Goal: Information Seeking & Learning: Find specific fact

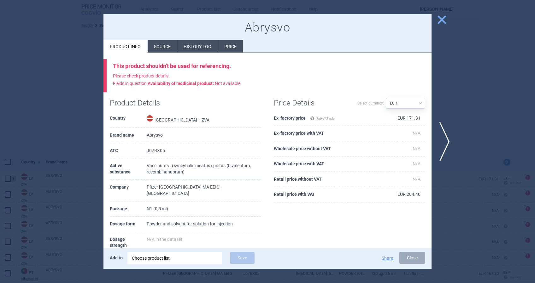
select select "country"
select select "EUR"
click at [443, 15] on span "close" at bounding box center [441, 19] width 11 height 11
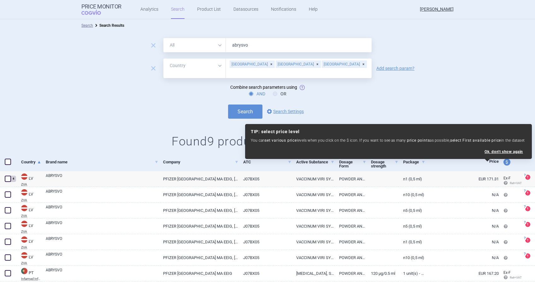
drag, startPoint x: 256, startPoint y: 43, endPoint x: 195, endPoint y: 49, distance: 61.2
click at [198, 46] on div "All Brand Name ATC Company Active Substance Country Newer than abrysvo" at bounding box center [267, 45] width 208 height 14
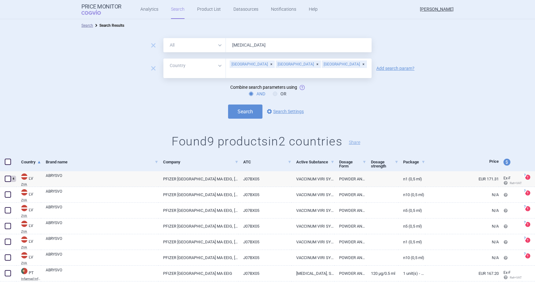
type input "[MEDICAL_DATA]"
click at [228, 105] on button "Search" at bounding box center [245, 112] width 34 height 14
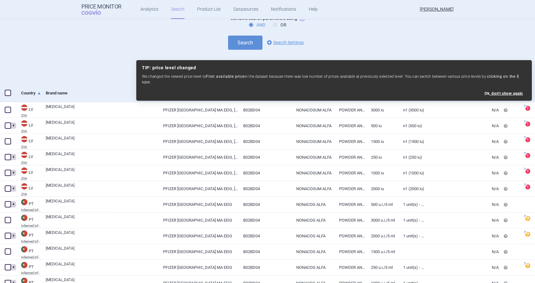
scroll to position [55, 0]
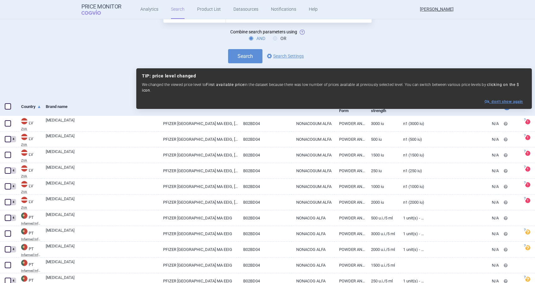
click at [507, 100] on button "Ok, don ' t show again" at bounding box center [503, 102] width 38 height 4
select select "ex-factory"
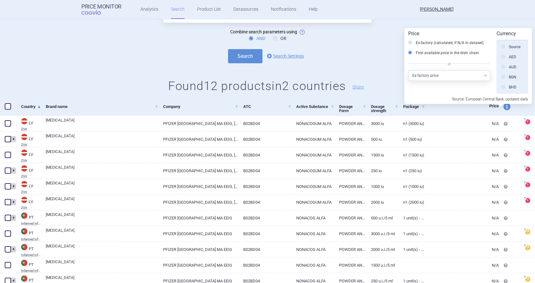
scroll to position [142, 0]
click at [487, 75] on select "Select other price type Ex-factory price Ex-factory price with VAT Wholesale pr…" at bounding box center [449, 75] width 82 height 11
click at [408, 70] on select "Select other price type Ex-factory price Ex-factory price with VAT Wholesale pr…" at bounding box center [449, 75] width 82 height 11
click at [384, 79] on h1 "Found 12 products in 2 countries Share" at bounding box center [267, 86] width 535 height 14
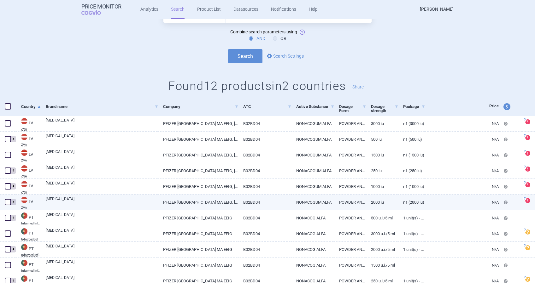
scroll to position [98, 0]
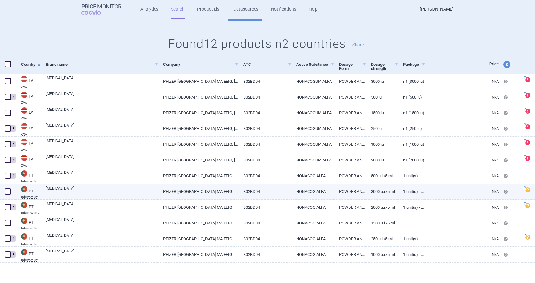
click at [59, 188] on link "[MEDICAL_DATA]" at bounding box center [102, 191] width 113 height 11
select select "EUR"
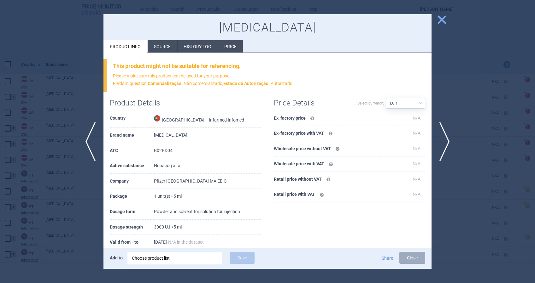
click at [194, 43] on li "History log" at bounding box center [197, 46] width 40 height 12
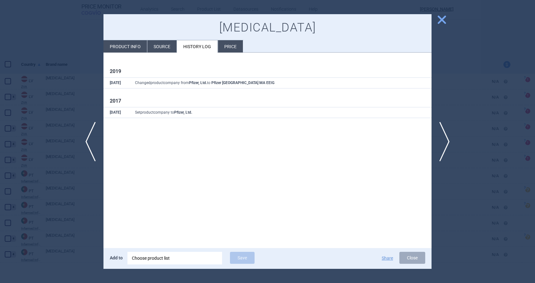
click at [126, 44] on li "Product info" at bounding box center [124, 46] width 43 height 12
select select "EUR"
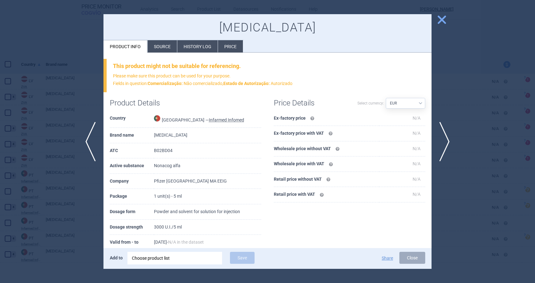
click at [414, 103] on select "Source AED AUD BGN BHD [PERSON_NAME] BRL CAD CHF CNY COP CZK DKK DZD EUR GBP HU…" at bounding box center [404, 103] width 39 height 11
click at [368, 74] on p "Please make sure this product can be used for your purpose. Fields in question:…" at bounding box center [269, 79] width 312 height 15
click at [441, 20] on span "close" at bounding box center [441, 19] width 11 height 11
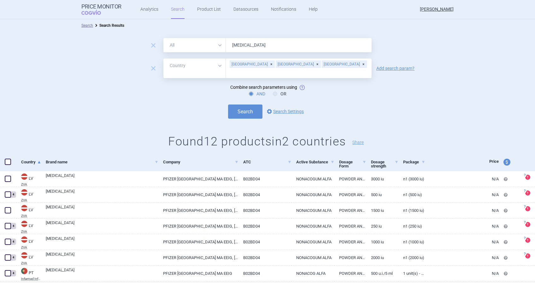
drag, startPoint x: 252, startPoint y: 44, endPoint x: 210, endPoint y: 43, distance: 42.2
click at [210, 43] on div "All Brand Name ATC Company Active Substance Country Newer than [MEDICAL_DATA]" at bounding box center [267, 45] width 208 height 14
type input "bespon"
click at [242, 107] on button "Search" at bounding box center [245, 112] width 34 height 14
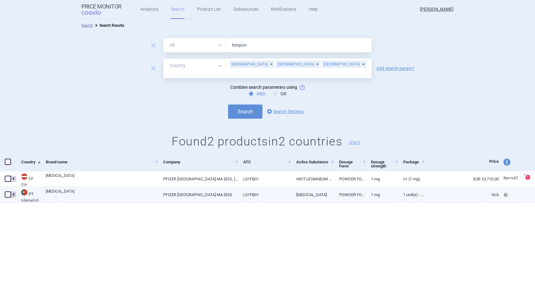
click at [56, 193] on link "[MEDICAL_DATA]" at bounding box center [102, 194] width 113 height 11
select select "EUR"
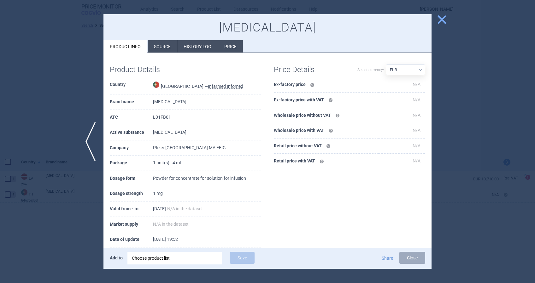
click at [439, 18] on span "close" at bounding box center [441, 19] width 11 height 11
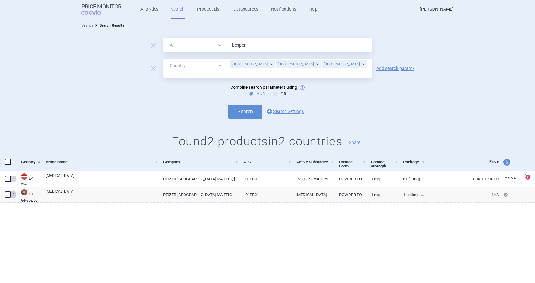
drag, startPoint x: 254, startPoint y: 44, endPoint x: 202, endPoint y: 45, distance: 52.0
click at [202, 45] on div "All Brand Name ATC Company Active Substance Country Newer than bespon" at bounding box center [267, 45] width 208 height 14
type input "bosul"
click at [242, 108] on button "Search" at bounding box center [245, 112] width 34 height 14
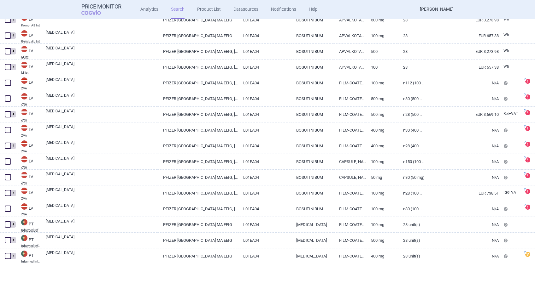
scroll to position [224, 0]
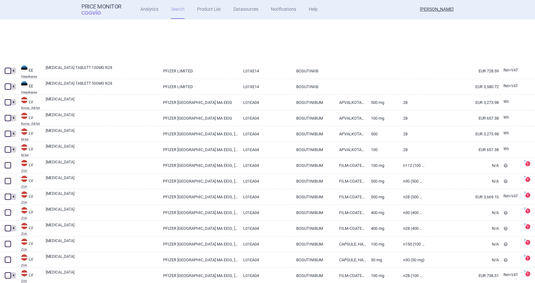
select select "country"
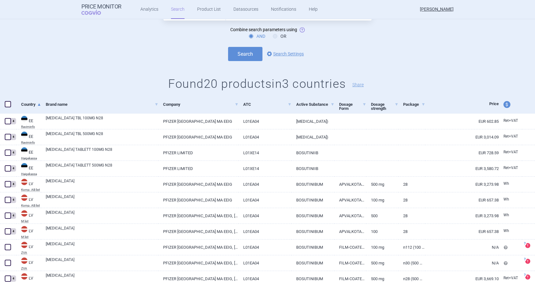
scroll to position [55, 0]
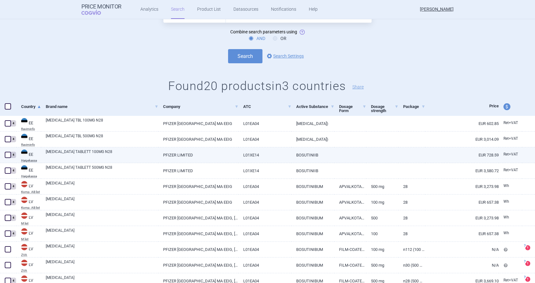
click at [48, 154] on link "[MEDICAL_DATA] TABLETT 100MG N28" at bounding box center [102, 154] width 113 height 11
select select "EUR"
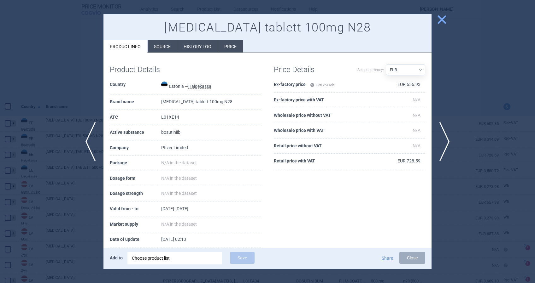
click at [443, 17] on span "close" at bounding box center [441, 19] width 11 height 11
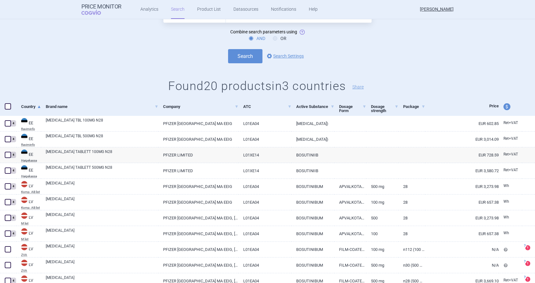
click at [503, 104] on span "price and currency" at bounding box center [506, 106] width 7 height 7
select select "ex-factory"
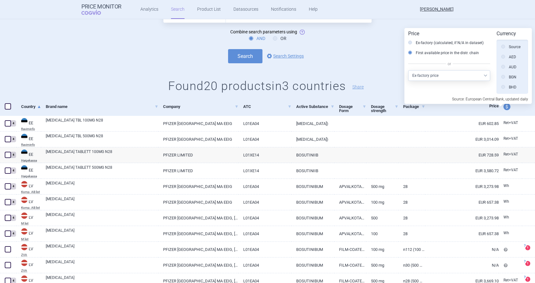
scroll to position [142, 0]
click at [410, 43] on icon at bounding box center [410, 43] width 4 height 4
click at [410, 43] on input "Ex-factory (calculated, if N/A in dataset)" at bounding box center [411, 43] width 6 height 6
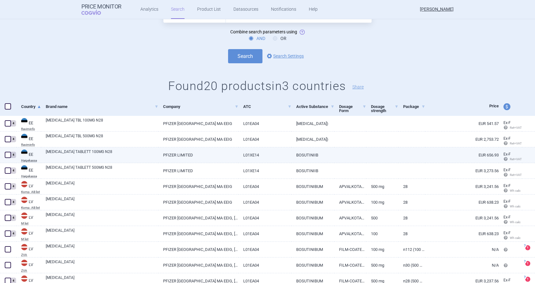
click at [91, 153] on link "[MEDICAL_DATA] TABLETT 100MG N28" at bounding box center [102, 154] width 113 height 11
select select "EUR"
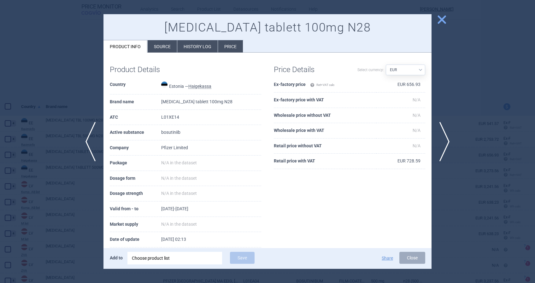
click at [443, 18] on span "close" at bounding box center [441, 19] width 11 height 11
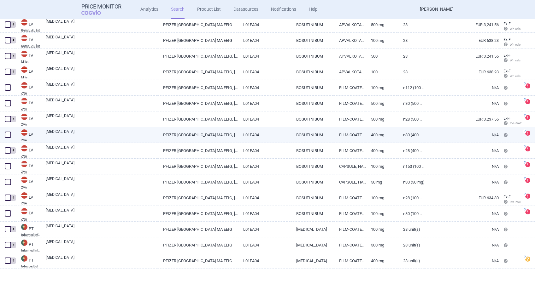
scroll to position [224, 0]
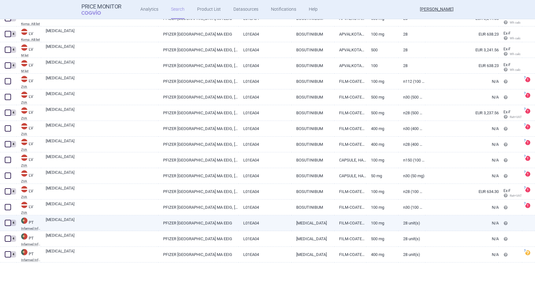
click at [54, 220] on link "[MEDICAL_DATA]" at bounding box center [102, 222] width 113 height 11
select select "EUR"
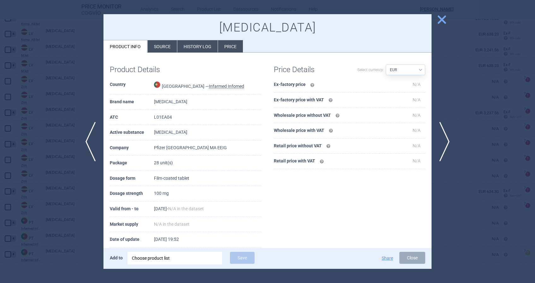
click at [443, 18] on span "close" at bounding box center [441, 19] width 11 height 11
